Goal: Check status

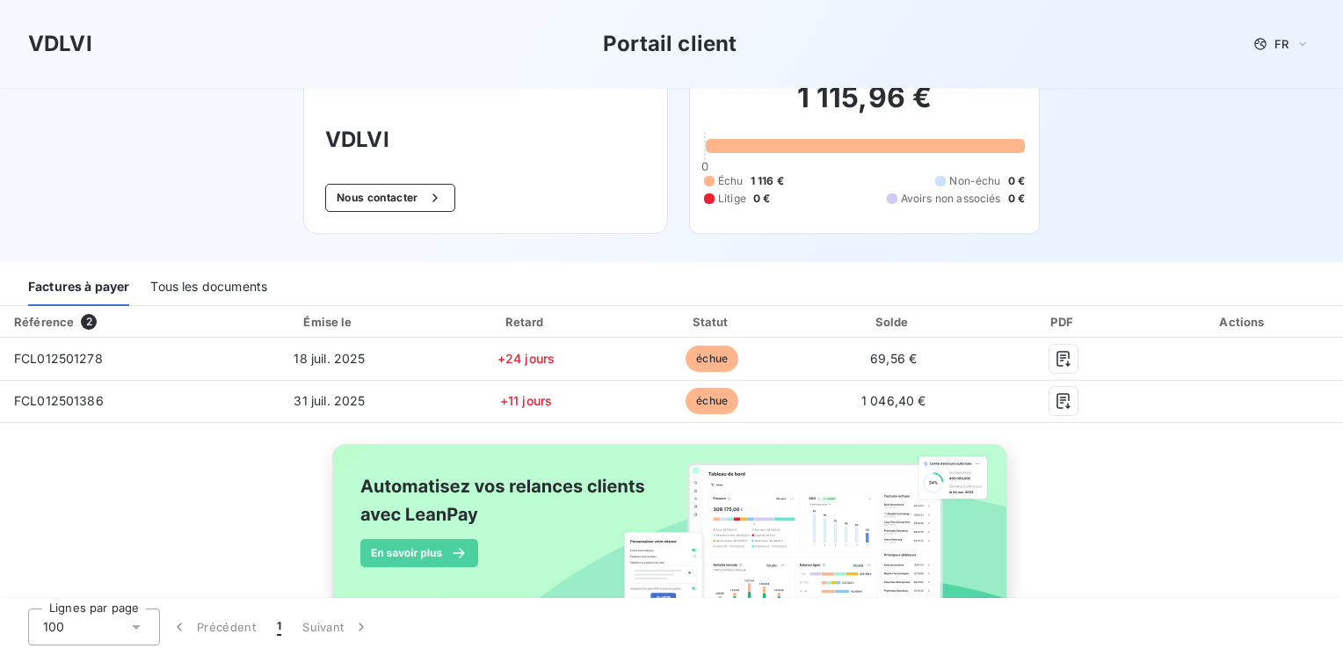
scroll to position [88, 0]
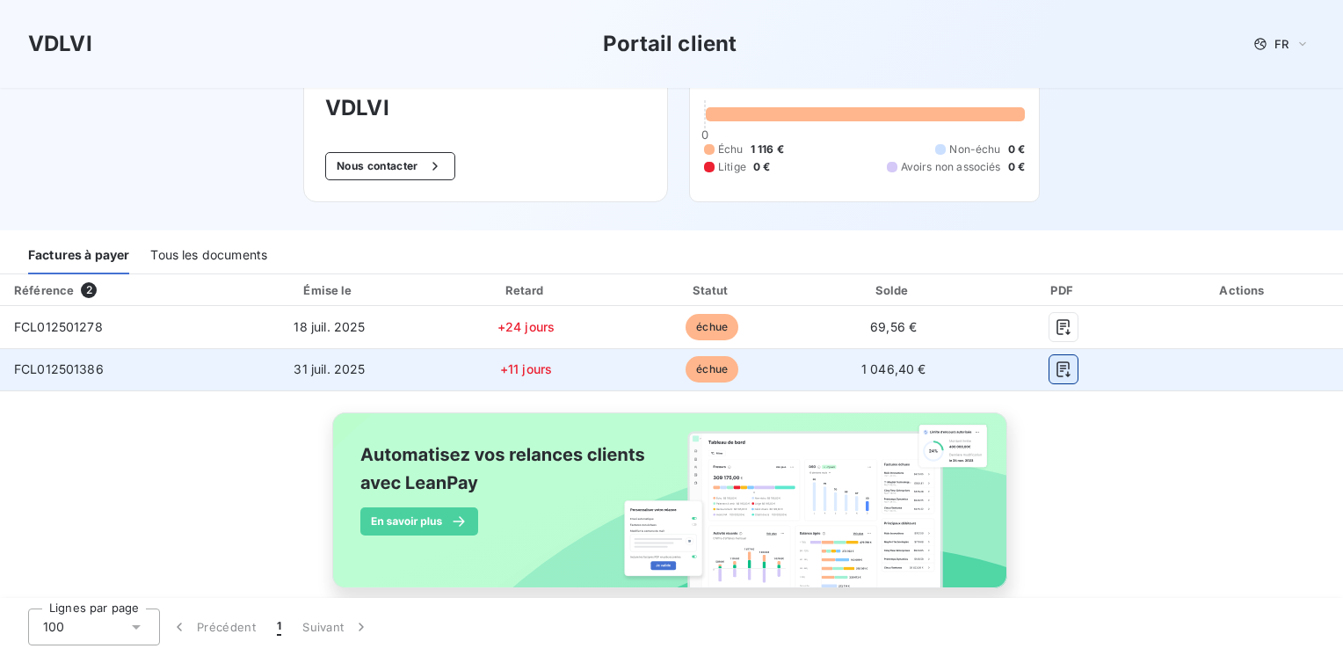
click at [1055, 371] on icon "button" at bounding box center [1064, 369] width 18 height 18
